Goal: Task Accomplishment & Management: Manage account settings

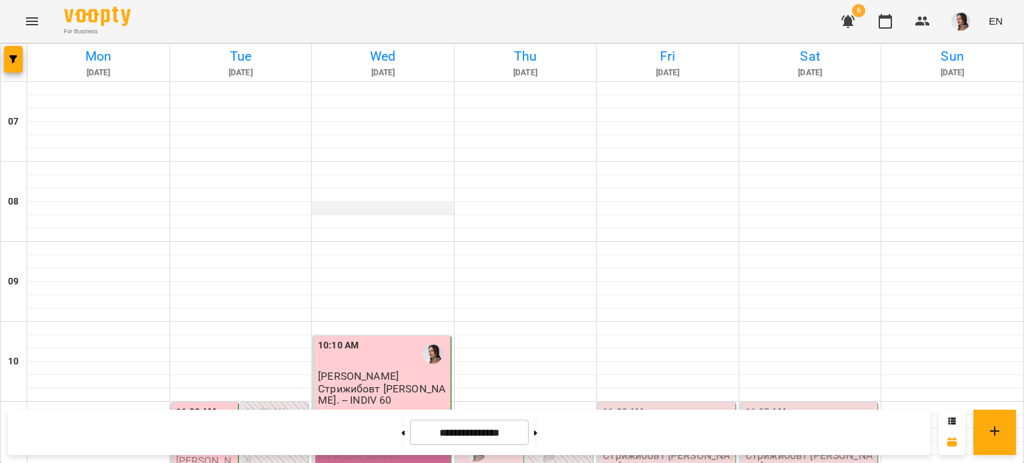
scroll to position [267, 0]
click at [383, 450] on p "[PERSON_NAME]" at bounding box center [383, 455] width 130 height 11
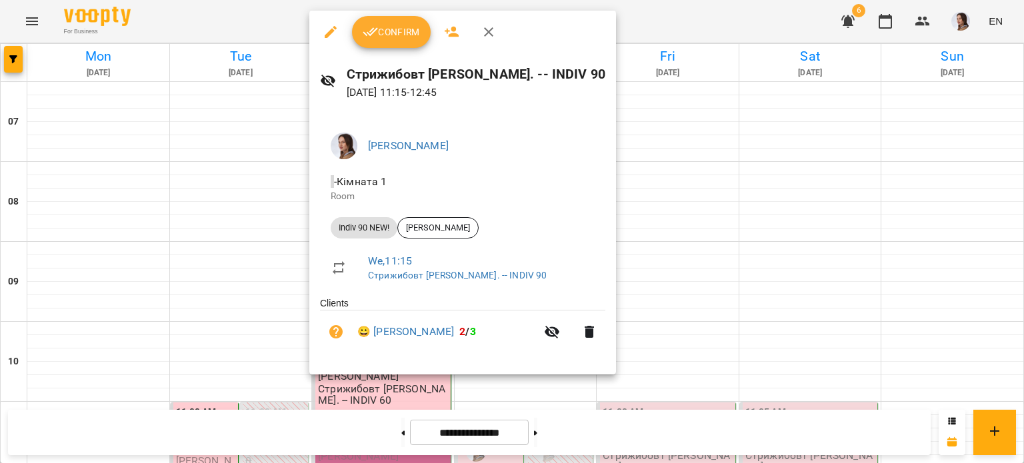
click at [392, 34] on span "Confirm" at bounding box center [391, 32] width 57 height 16
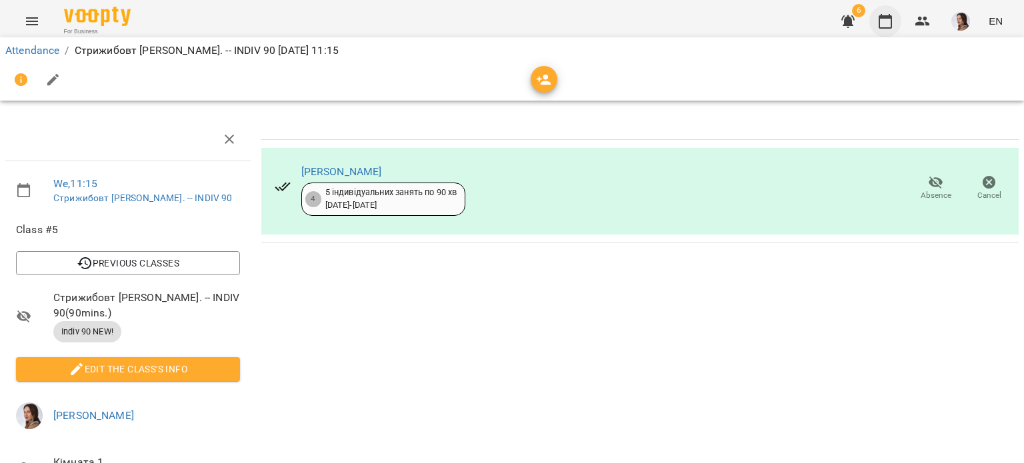
click at [880, 19] on icon "button" at bounding box center [884, 21] width 13 height 15
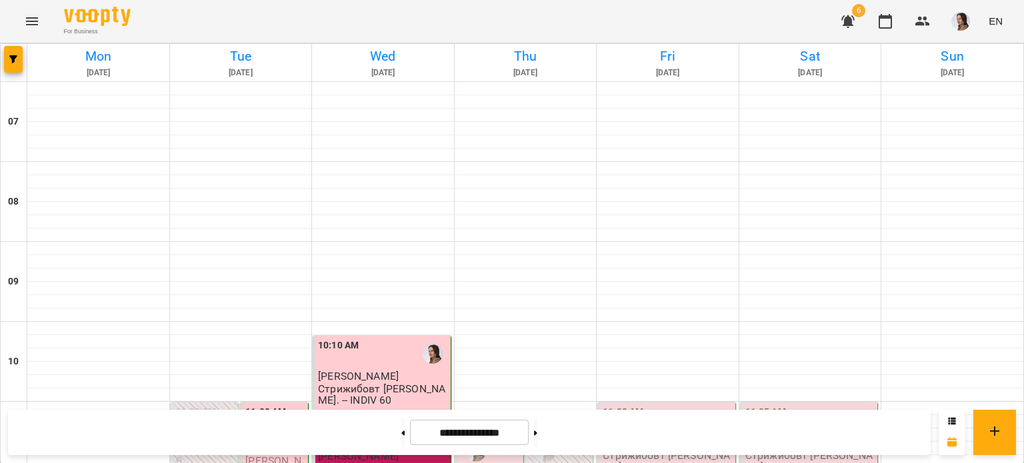
scroll to position [733, 0]
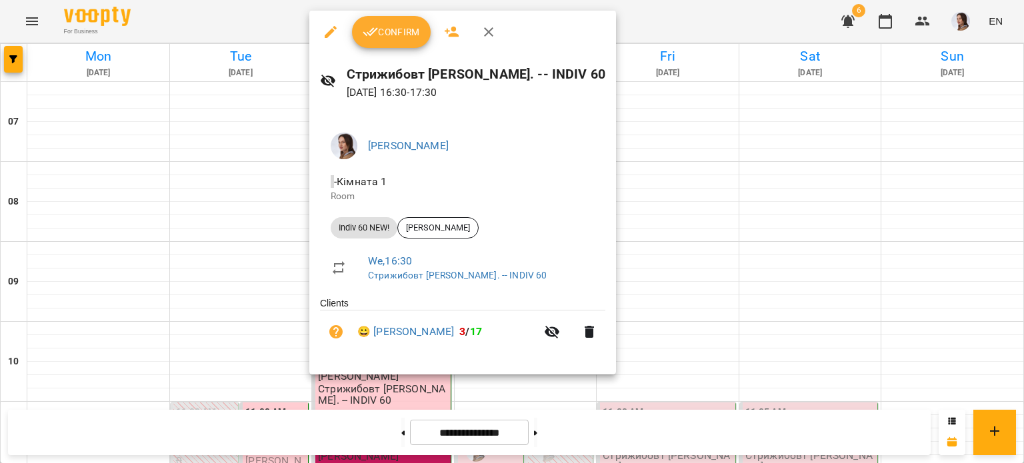
click at [395, 33] on span "Confirm" at bounding box center [391, 32] width 57 height 16
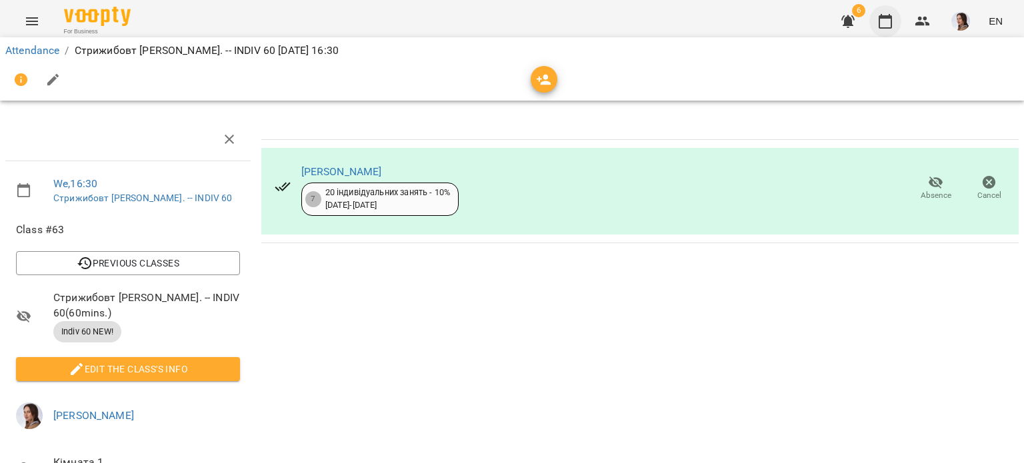
click at [870, 21] on button "button" at bounding box center [885, 21] width 32 height 32
